Goal: Task Accomplishment & Management: Manage account settings

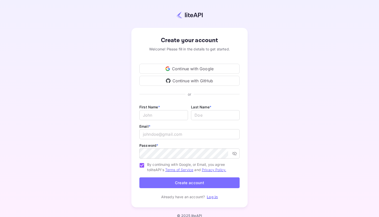
click at [204, 68] on div "Continue with Google" at bounding box center [189, 69] width 100 height 10
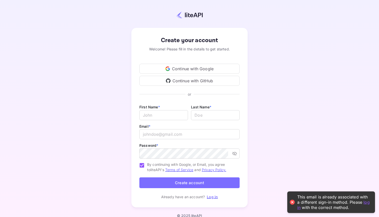
click at [366, 201] on link "log in" at bounding box center [333, 204] width 72 height 10
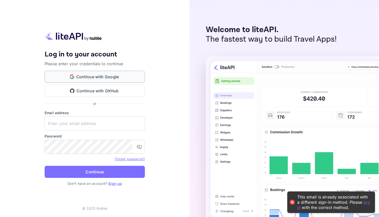
click at [111, 77] on button "Continue with Google" at bounding box center [95, 77] width 100 height 12
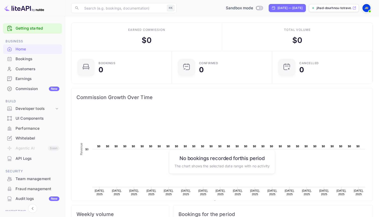
click at [366, 5] on img at bounding box center [366, 8] width 8 height 8
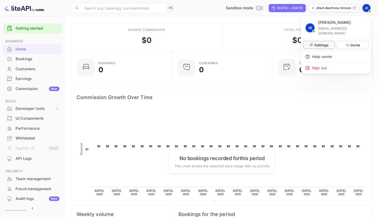
click at [325, 42] on p "Settings" at bounding box center [321, 44] width 14 height 5
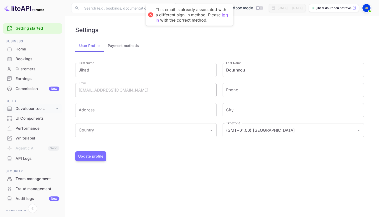
click at [41, 109] on div "Developer tools" at bounding box center [35, 109] width 39 height 6
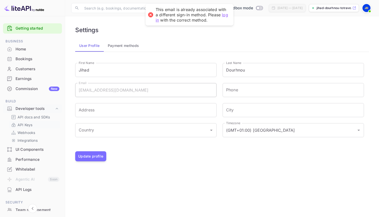
click at [33, 126] on link "API Keys" at bounding box center [34, 124] width 47 height 5
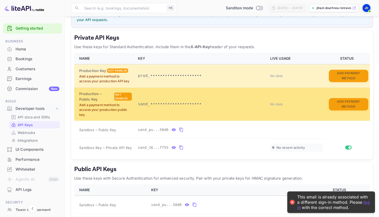
scroll to position [80, 0]
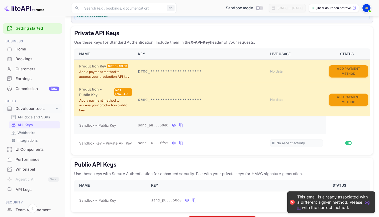
click at [175, 124] on icon "private api keys table" at bounding box center [174, 125] width 4 height 3
click at [247, 123] on icon "private api keys table" at bounding box center [247, 125] width 4 height 4
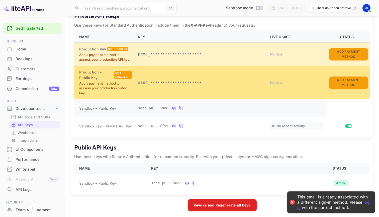
scroll to position [97, 0]
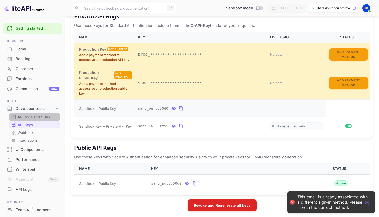
click at [30, 116] on p "API docs and SDKs" at bounding box center [34, 116] width 33 height 5
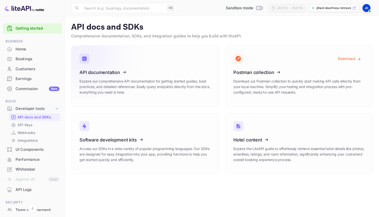
click at [174, 62] on link "API documentation Explore our comprehensive API documentation for getting start…" at bounding box center [145, 75] width 148 height 61
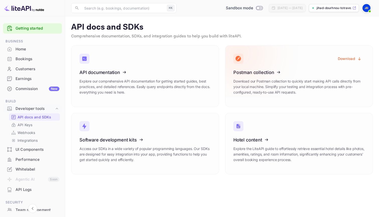
click at [268, 69] on icon at bounding box center [264, 72] width 78 height 52
click at [343, 59] on button "Download" at bounding box center [350, 59] width 30 height 10
